Goal: Task Accomplishment & Management: Manage account settings

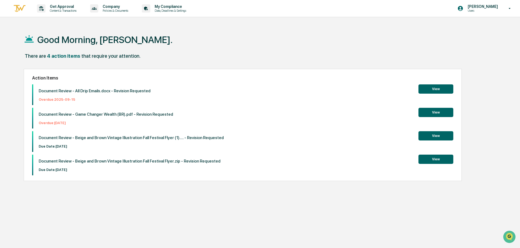
click at [433, 138] on button "View" at bounding box center [436, 135] width 35 height 9
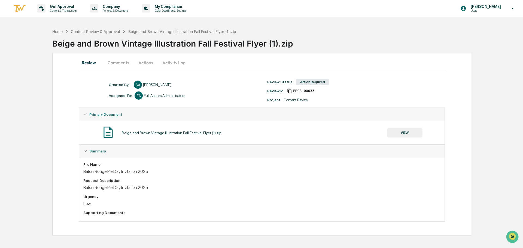
click at [145, 61] on button "Actions" at bounding box center [145, 62] width 25 height 13
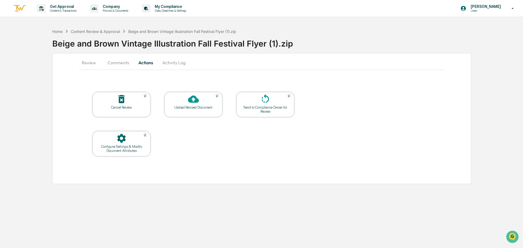
click at [130, 149] on div "Configure Settings & Modify Document Attributes" at bounding box center [121, 149] width 49 height 8
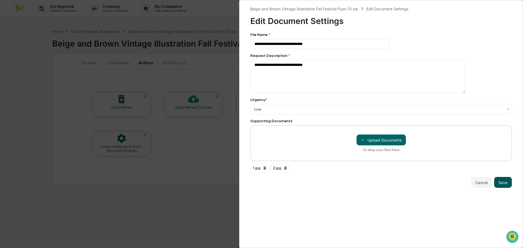
click at [500, 183] on button "Save" at bounding box center [503, 182] width 18 height 11
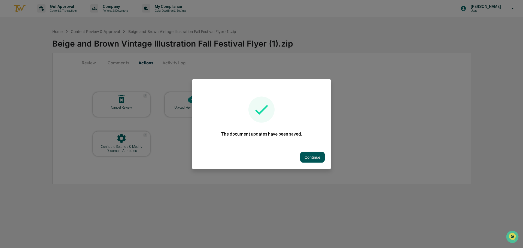
click at [305, 158] on button "Continue" at bounding box center [312, 157] width 25 height 11
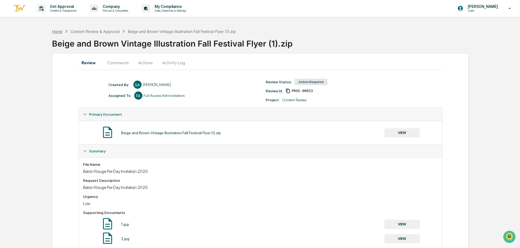
click at [56, 29] on div "Home" at bounding box center [57, 31] width 10 height 5
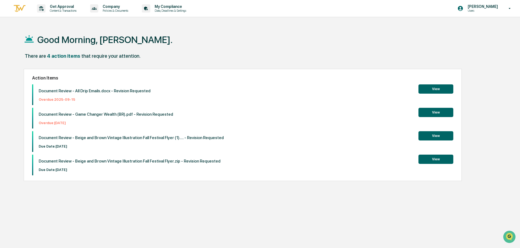
click at [433, 160] on button "View" at bounding box center [436, 159] width 35 height 9
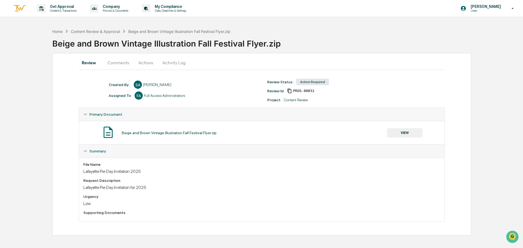
click at [146, 65] on button "Actions" at bounding box center [145, 62] width 25 height 13
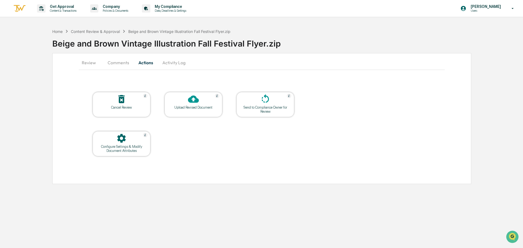
click at [136, 144] on div at bounding box center [121, 139] width 54 height 12
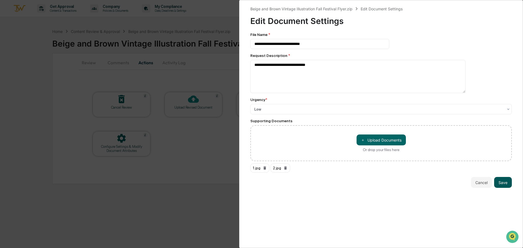
click at [503, 184] on button "Save" at bounding box center [503, 182] width 18 height 11
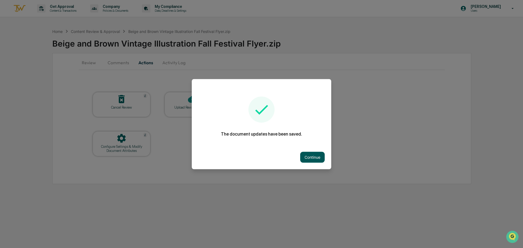
click at [300, 157] on button "Continue" at bounding box center [312, 157] width 25 height 11
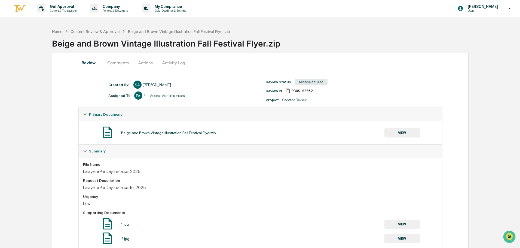
click at [113, 62] on button "Comments" at bounding box center [118, 62] width 30 height 13
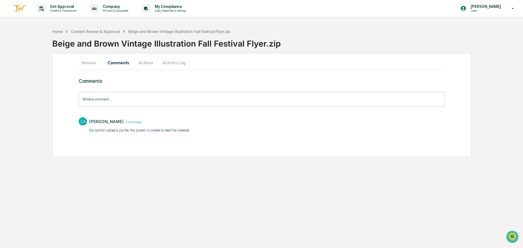
click at [228, 107] on div "Comments Write a comment... Write a comment... CA [PERSON_NAME] 2 hours ago ​Yo…" at bounding box center [262, 106] width 366 height 57
click at [228, 104] on input "Write a comment..." at bounding box center [262, 99] width 366 height 14
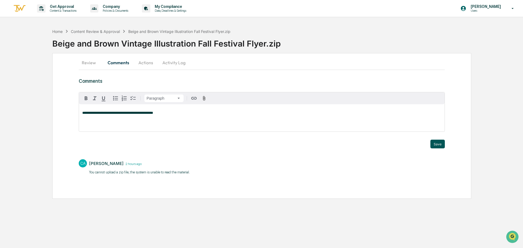
click at [440, 144] on button "Save" at bounding box center [437, 144] width 14 height 9
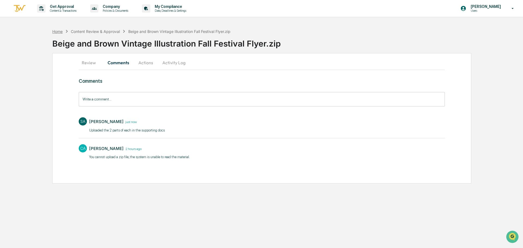
click at [55, 31] on div "Home" at bounding box center [57, 31] width 10 height 5
